Goal: Task Accomplishment & Management: Manage account settings

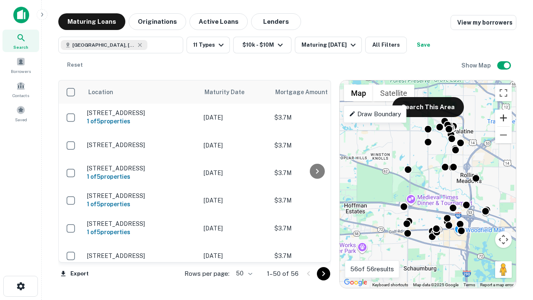
click at [503, 118] on button "Zoom in" at bounding box center [503, 117] width 17 height 17
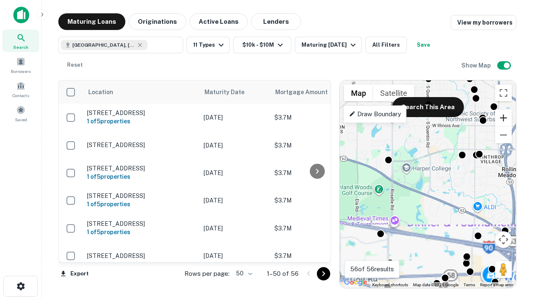
click at [503, 118] on button "Zoom in" at bounding box center [503, 117] width 17 height 17
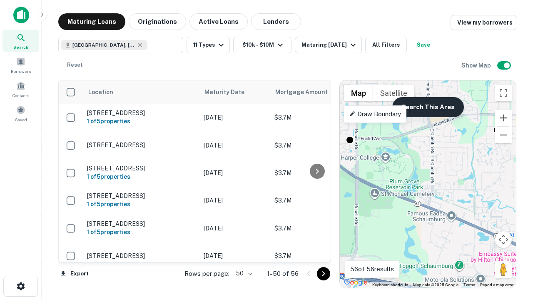
click at [428, 107] on button "Search This Area" at bounding box center [428, 107] width 72 height 20
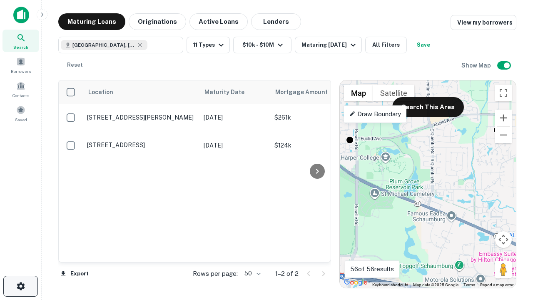
click at [20, 286] on icon "button" at bounding box center [21, 286] width 10 height 10
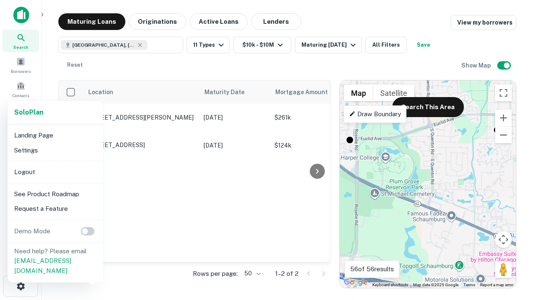
click at [55, 172] on li "Logout" at bounding box center [55, 171] width 89 height 15
